Goal: Task Accomplishment & Management: Manage account settings

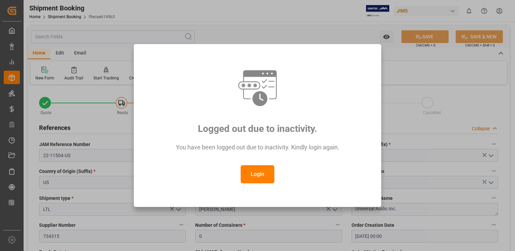
scroll to position [34, 0]
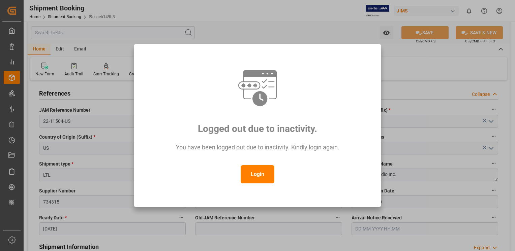
click at [257, 170] on button "Login" at bounding box center [257, 174] width 34 height 18
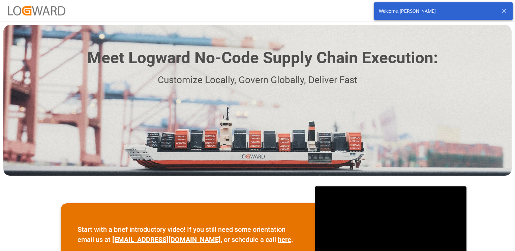
click at [502, 12] on line at bounding box center [503, 11] width 4 height 4
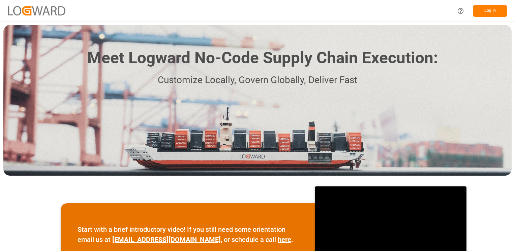
click at [490, 13] on button "Log In" at bounding box center [490, 11] width 34 height 12
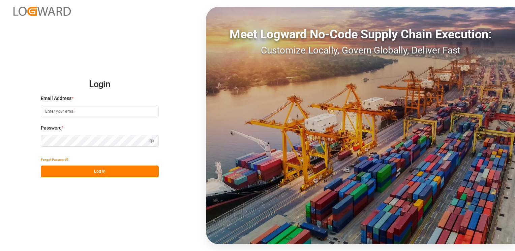
type input "[PERSON_NAME][EMAIL_ADDRESS][DOMAIN_NAME]"
click at [99, 172] on button "Log In" at bounding box center [100, 172] width 118 height 12
